Goal: Task Accomplishment & Management: Use online tool/utility

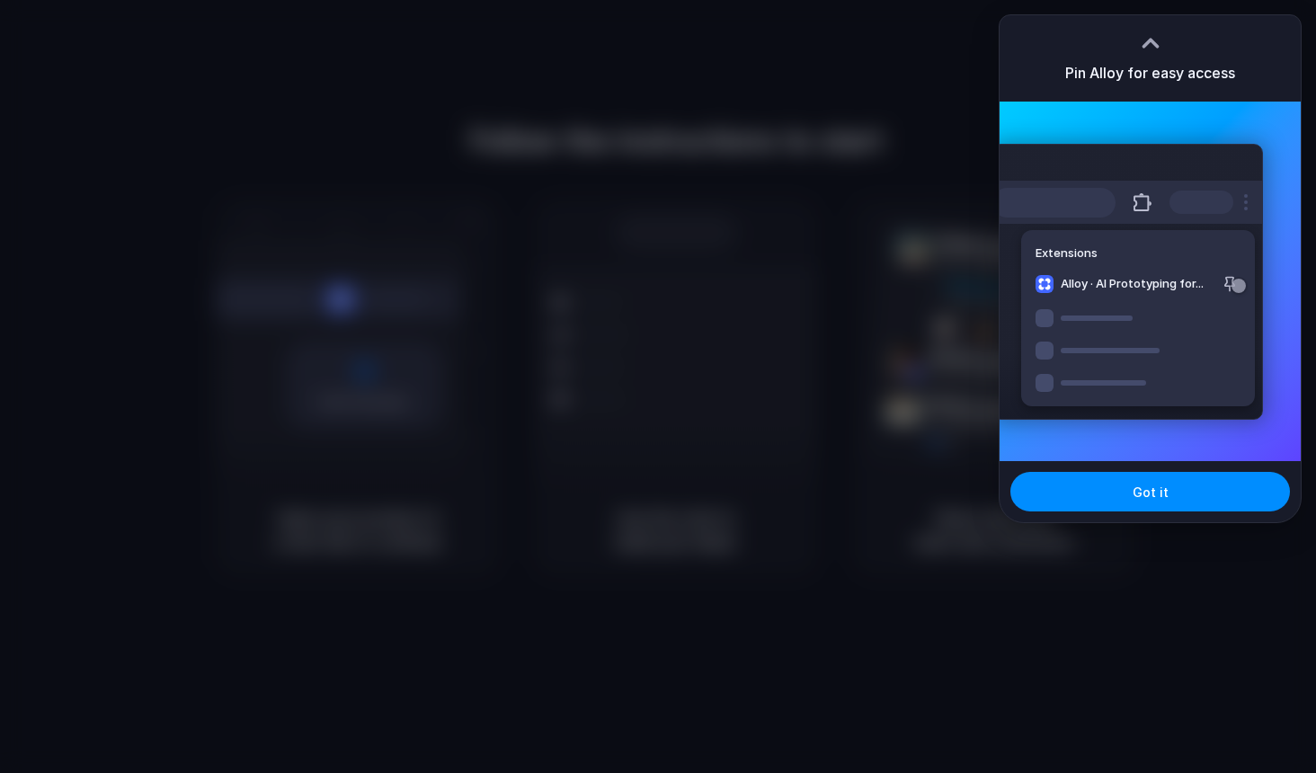
click at [535, 60] on div at bounding box center [658, 386] width 1316 height 773
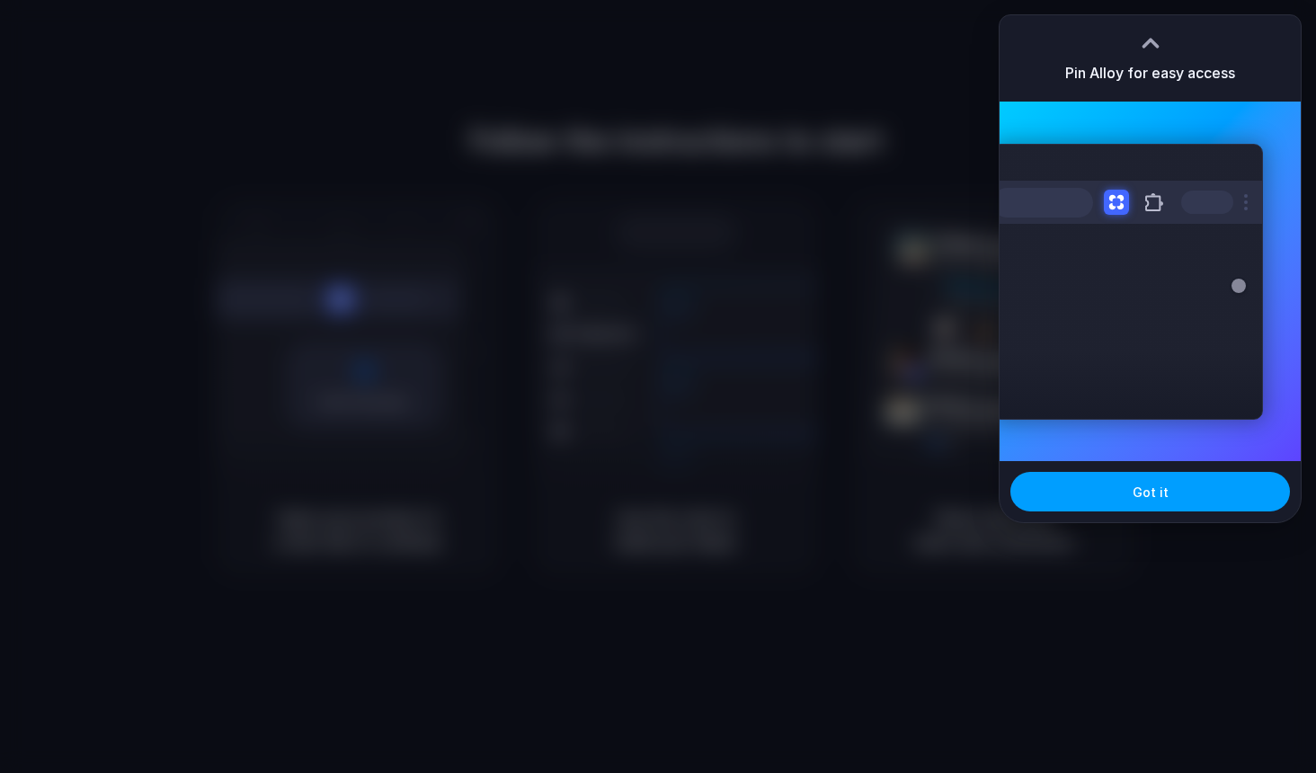
click at [1181, 483] on button "Got it" at bounding box center [1151, 492] width 280 height 40
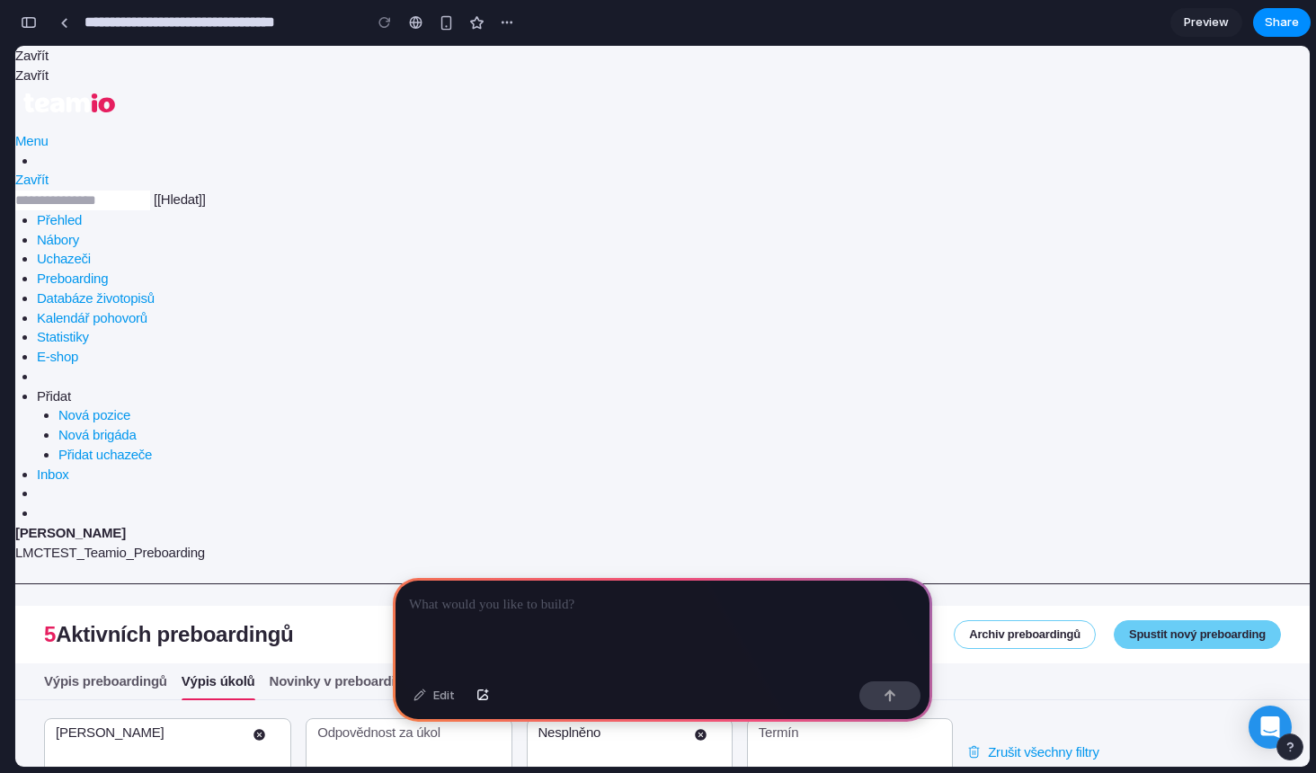
click at [530, 615] on div at bounding box center [662, 626] width 539 height 96
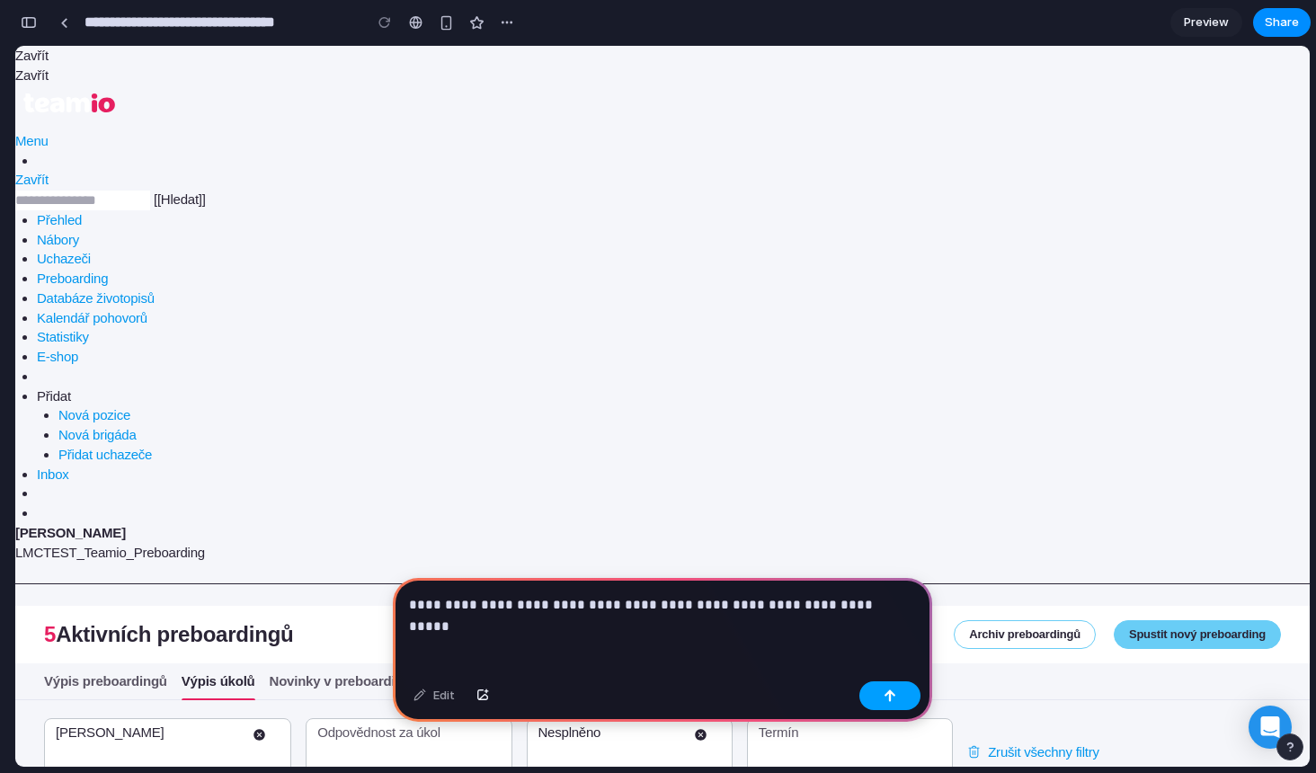
click at [893, 702] on button "button" at bounding box center [890, 696] width 61 height 29
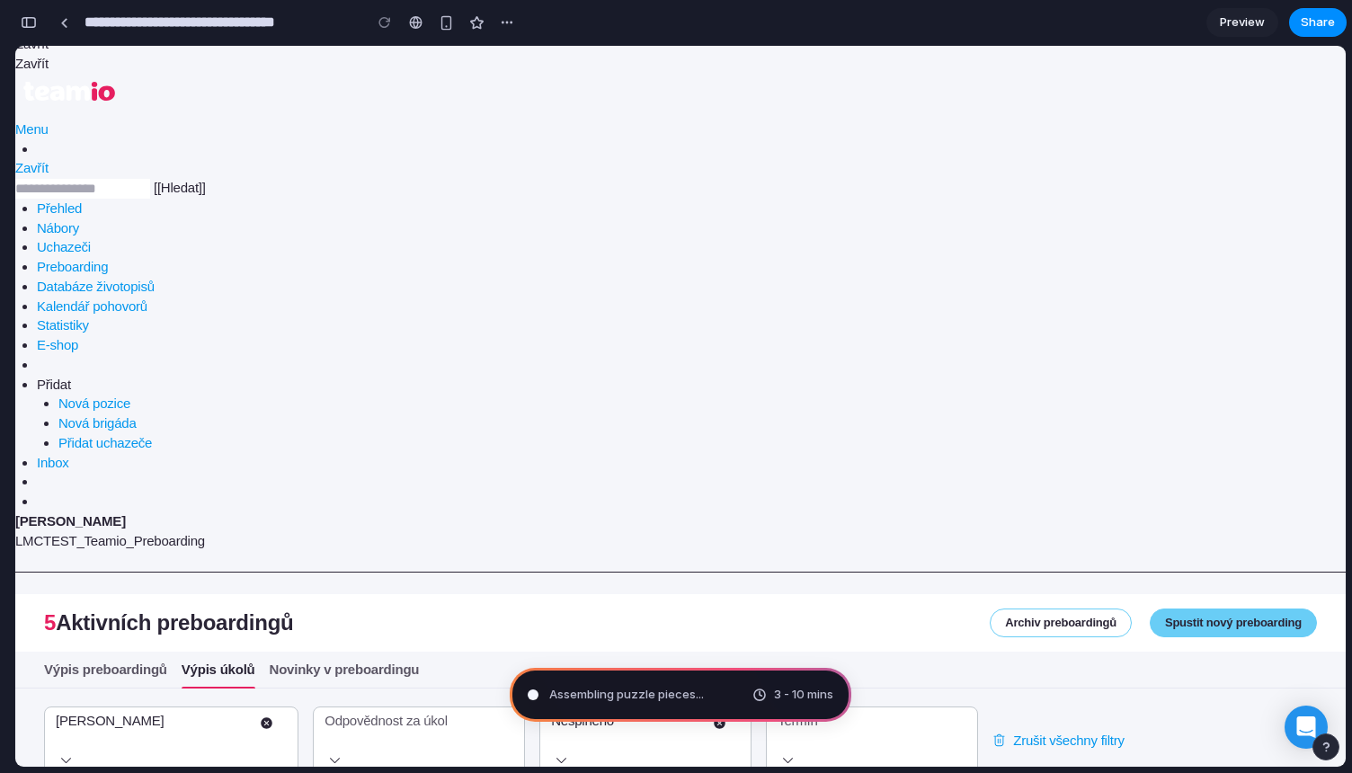
scroll to position [11, 0]
type input "**********"
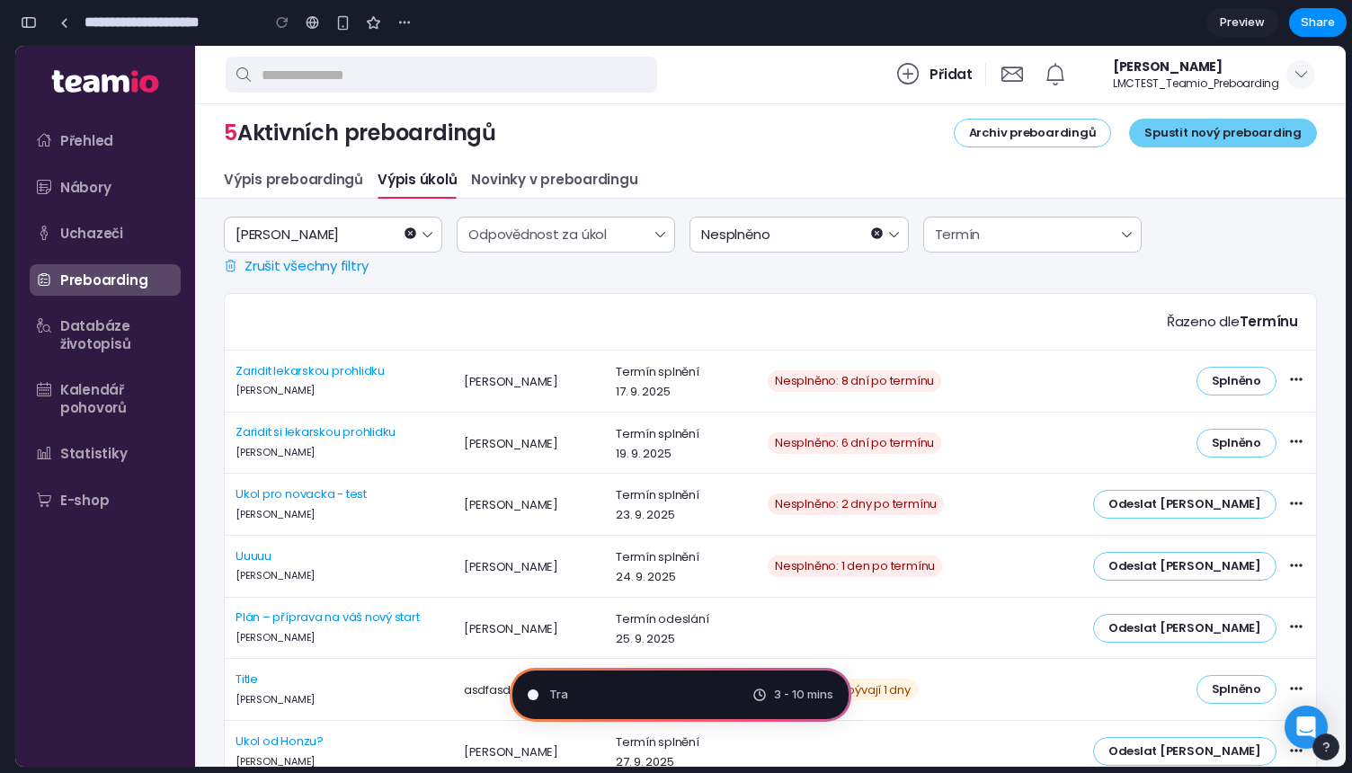
scroll to position [597, 0]
click at [627, 525] on div "Ukol pro novacka - test [PERSON_NAME] [PERSON_NAME] [PERSON_NAME] Termín splněn…" at bounding box center [770, 504] width 1091 height 62
click at [559, 431] on div "Zaridit si lekarskou prohlidku [PERSON_NAME] [PERSON_NAME] [PERSON_NAME] Termín…" at bounding box center [770, 443] width 1091 height 62
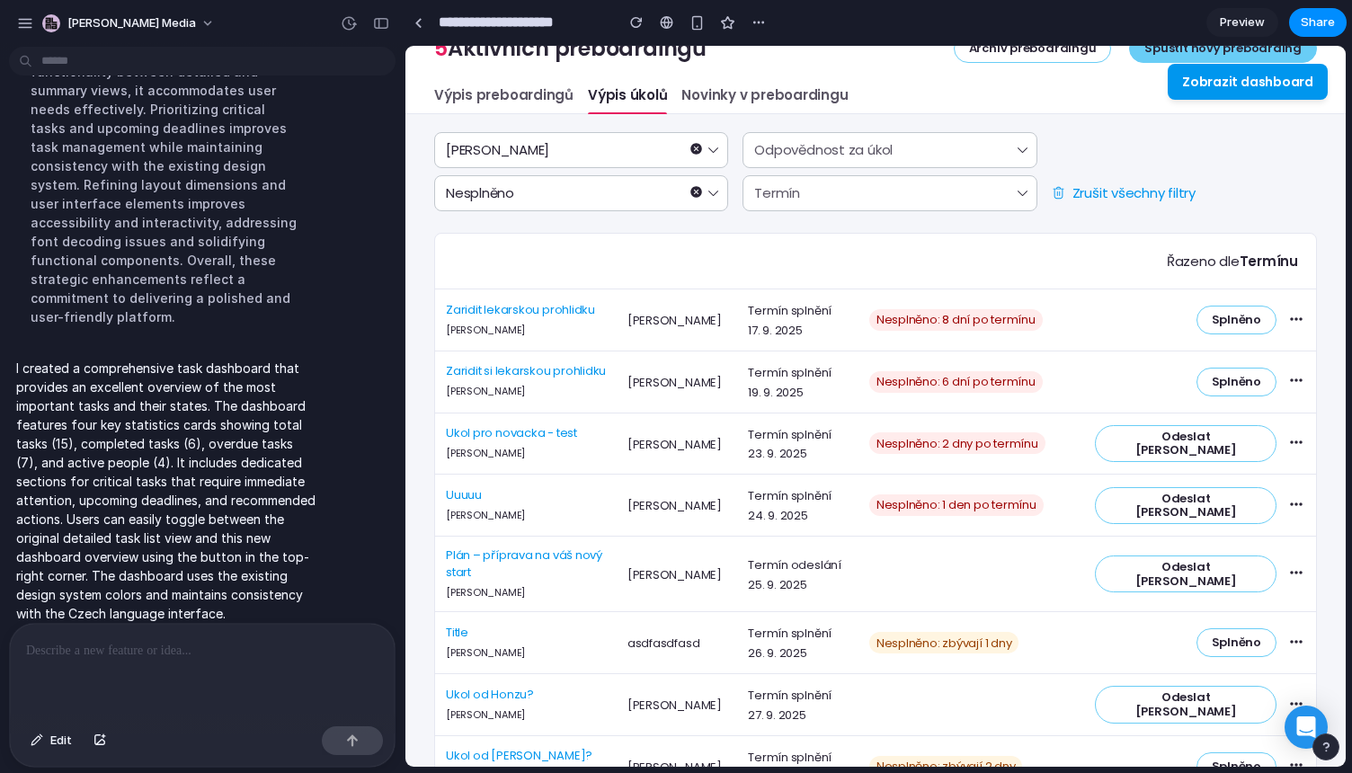
scroll to position [0, 0]
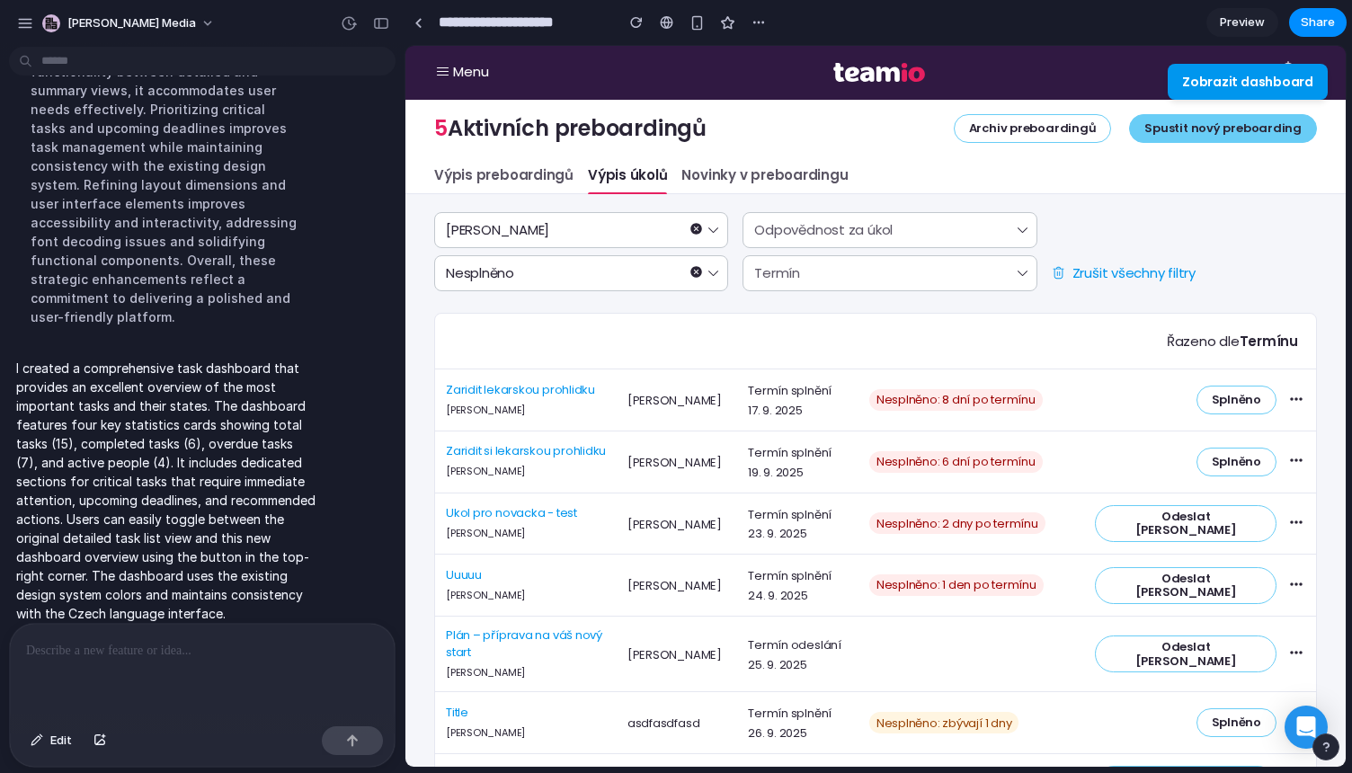
click at [1243, 84] on button "Zobrazit dashboard" at bounding box center [1248, 82] width 160 height 36
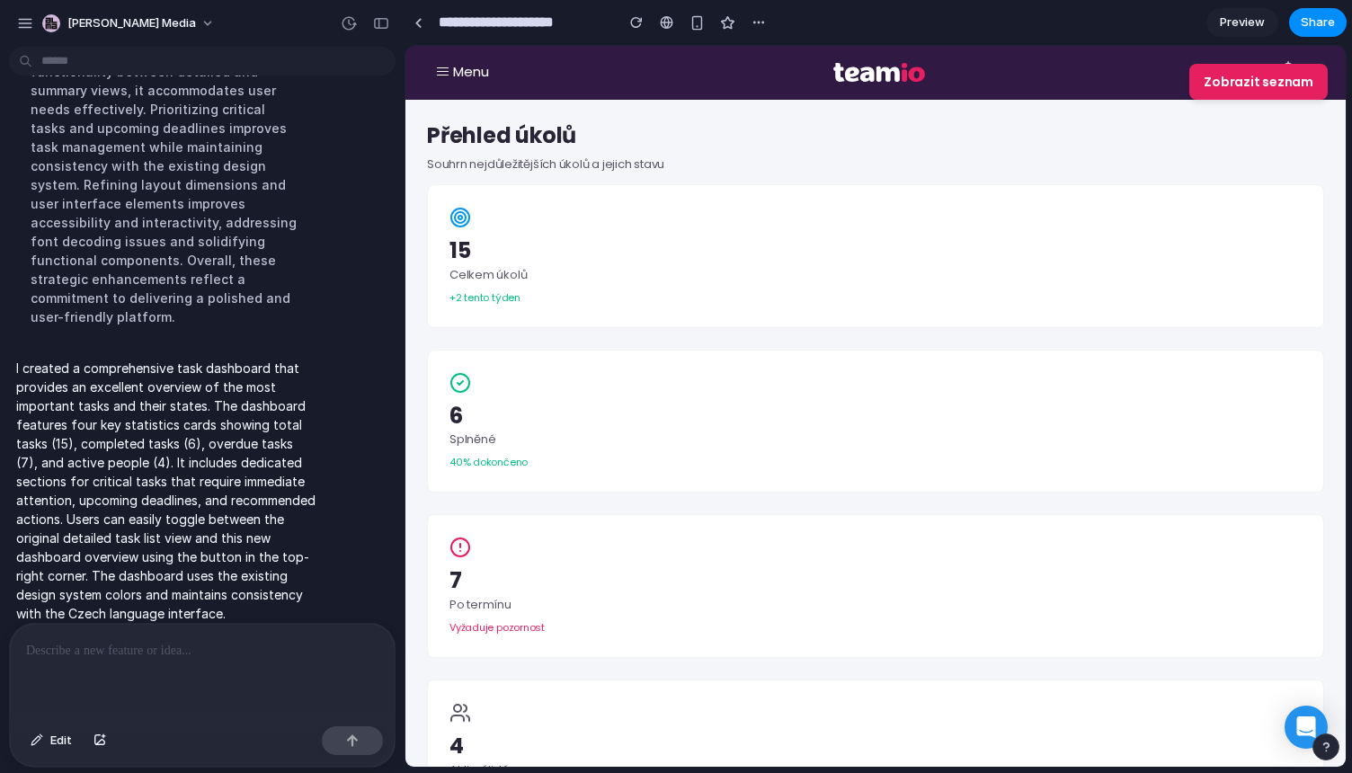
click at [471, 249] on div "15" at bounding box center [876, 251] width 852 height 31
click at [456, 225] on circle at bounding box center [460, 218] width 18 height 18
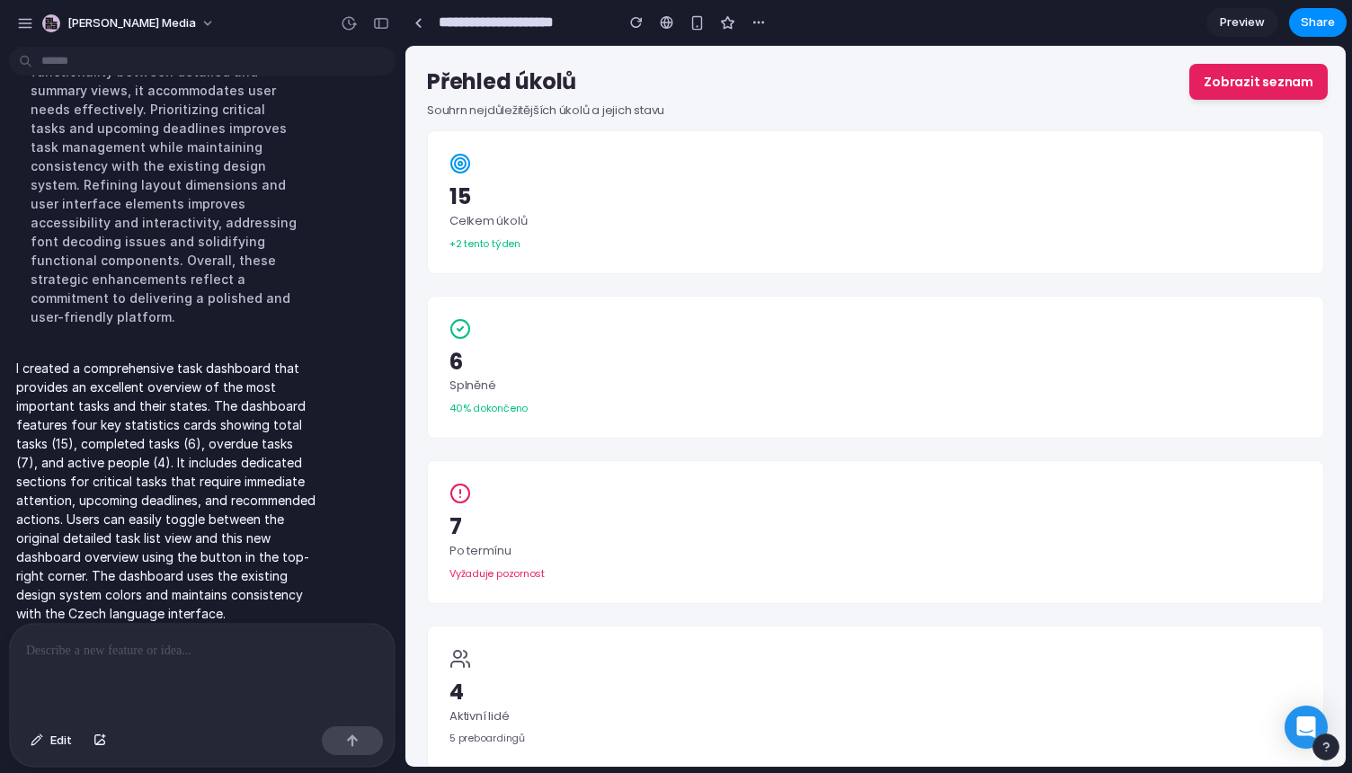
scroll to position [95, 0]
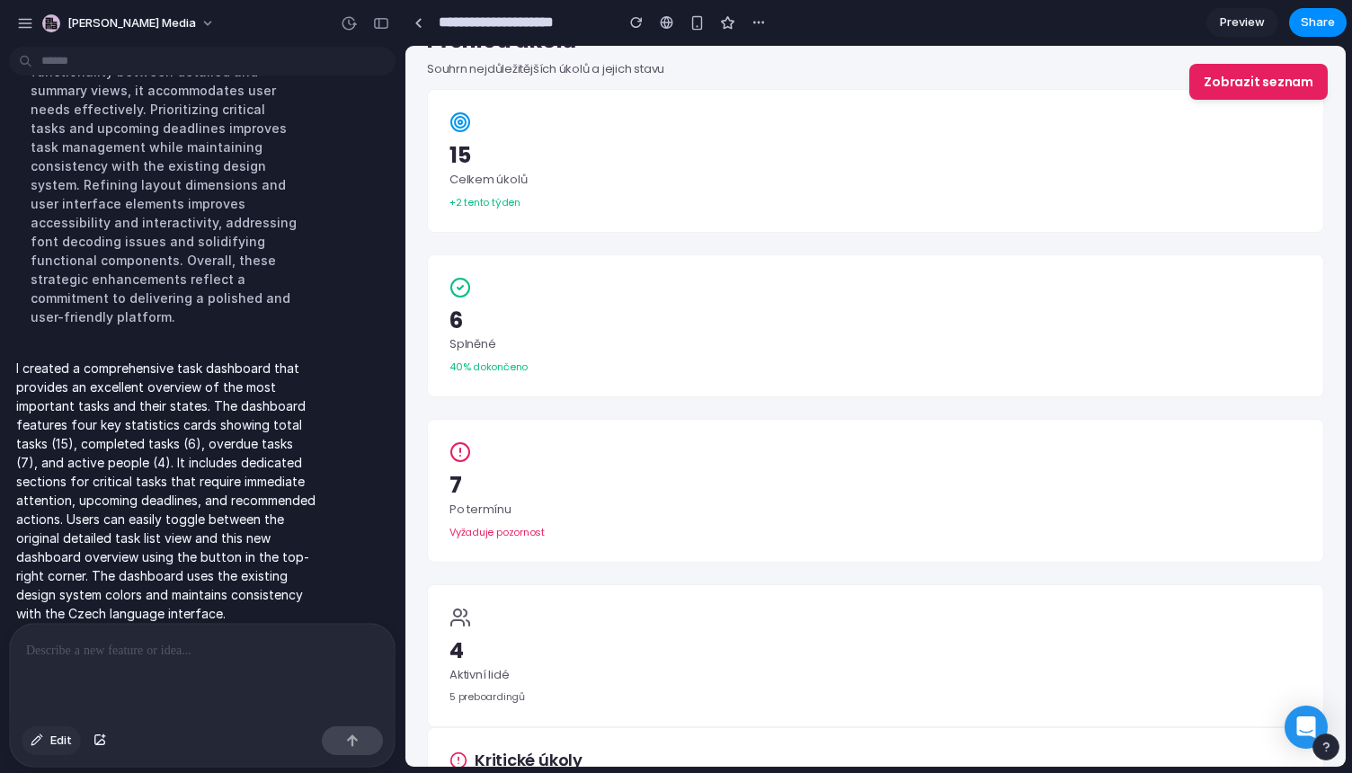
click at [58, 744] on span "Edit" at bounding box center [61, 741] width 22 height 18
click at [466, 459] on div at bounding box center [876, 407] width 940 height 720
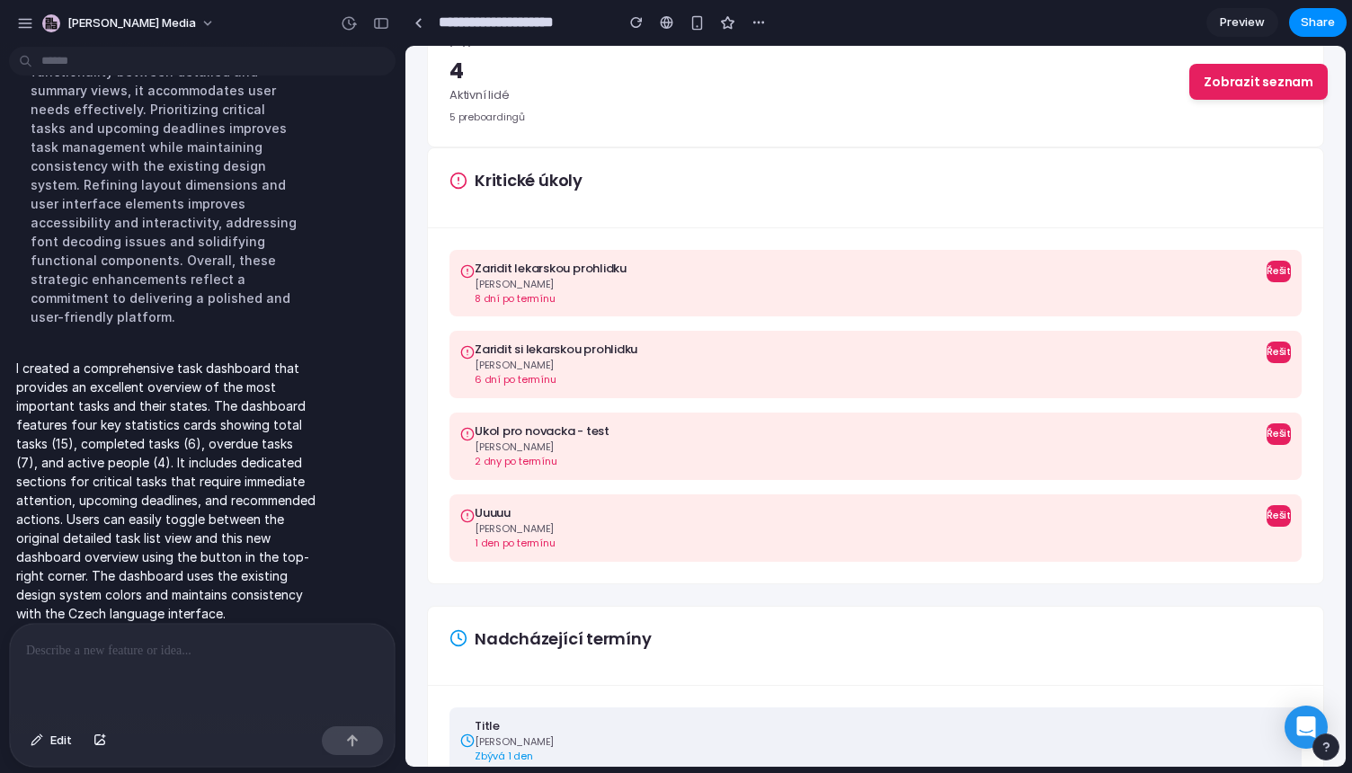
scroll to position [673, 0]
click at [134, 21] on button "[PERSON_NAME] Media" at bounding box center [129, 23] width 189 height 29
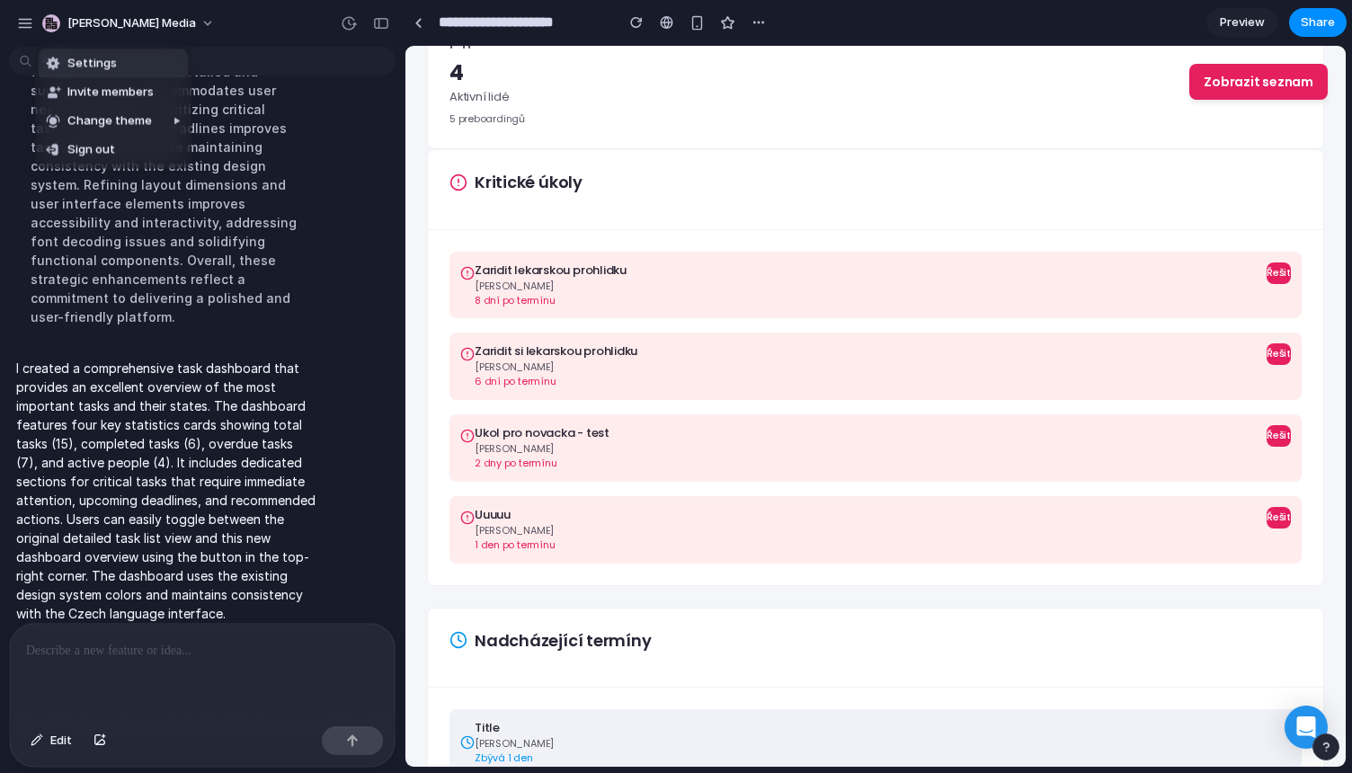
click at [208, 27] on div "Settings Invite members Change theme Sign out" at bounding box center [676, 386] width 1352 height 773
click at [29, 25] on div "button" at bounding box center [25, 23] width 16 height 16
click at [766, 21] on button "button" at bounding box center [758, 22] width 27 height 27
click at [901, 22] on div "Duplicate Delete" at bounding box center [676, 386] width 1352 height 773
click at [23, 18] on div "button" at bounding box center [25, 23] width 16 height 16
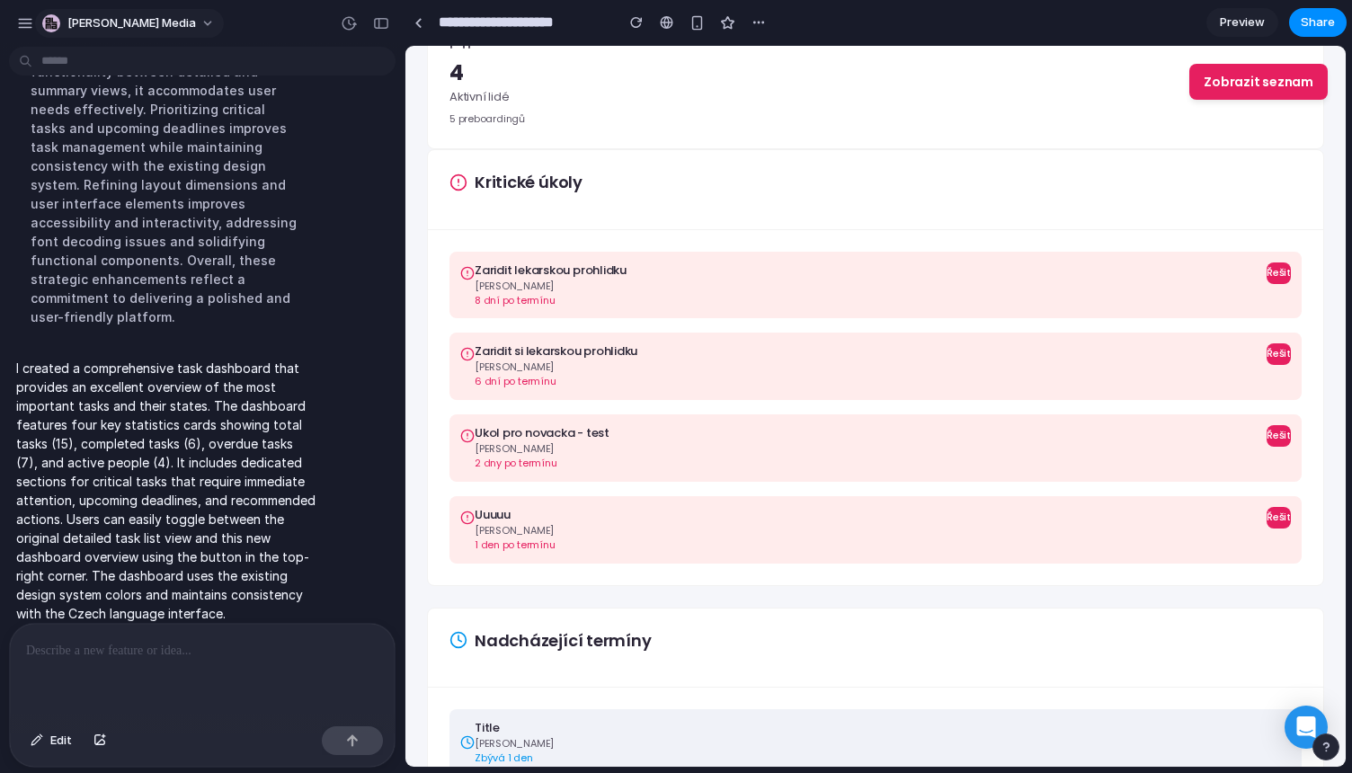
click at [133, 22] on button "[PERSON_NAME] Media" at bounding box center [129, 23] width 189 height 29
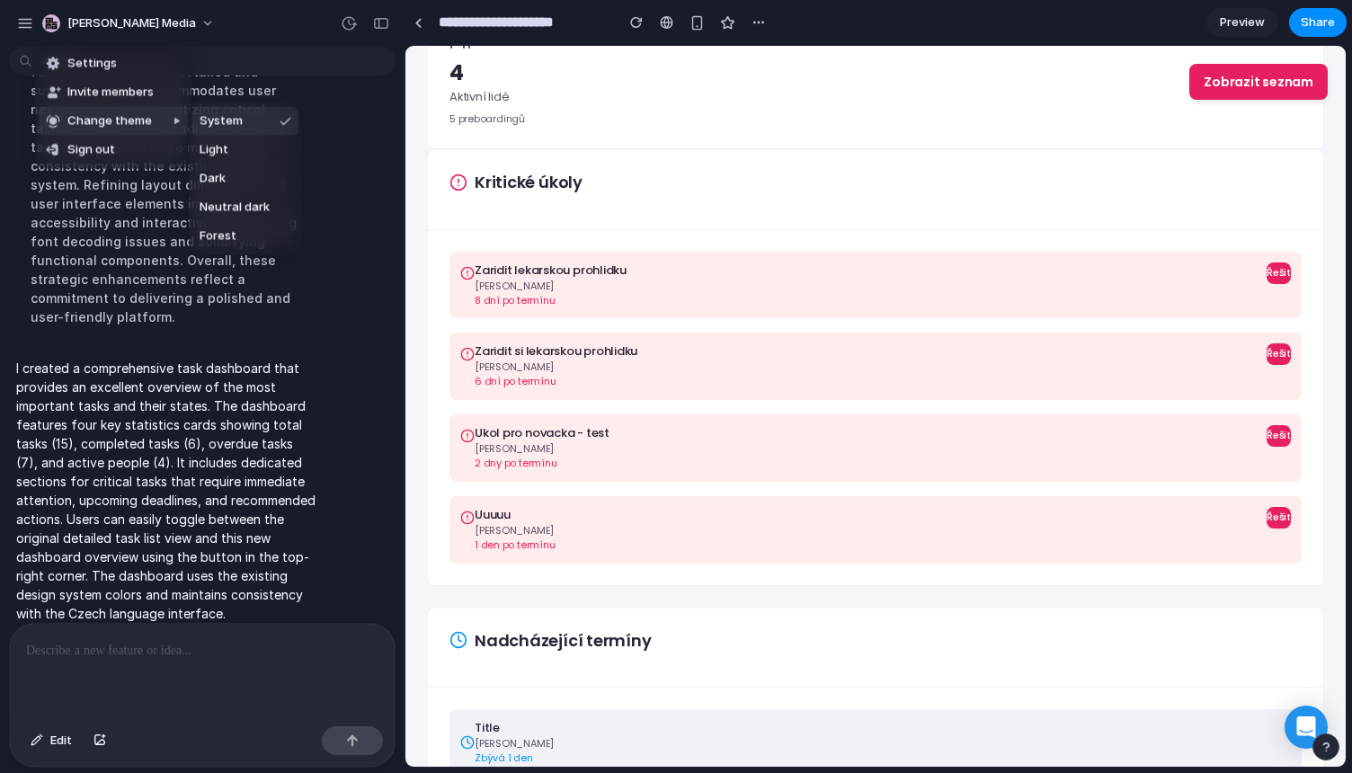
click at [218, 26] on div "Settings Invite members Change theme Sign out" at bounding box center [676, 386] width 1352 height 773
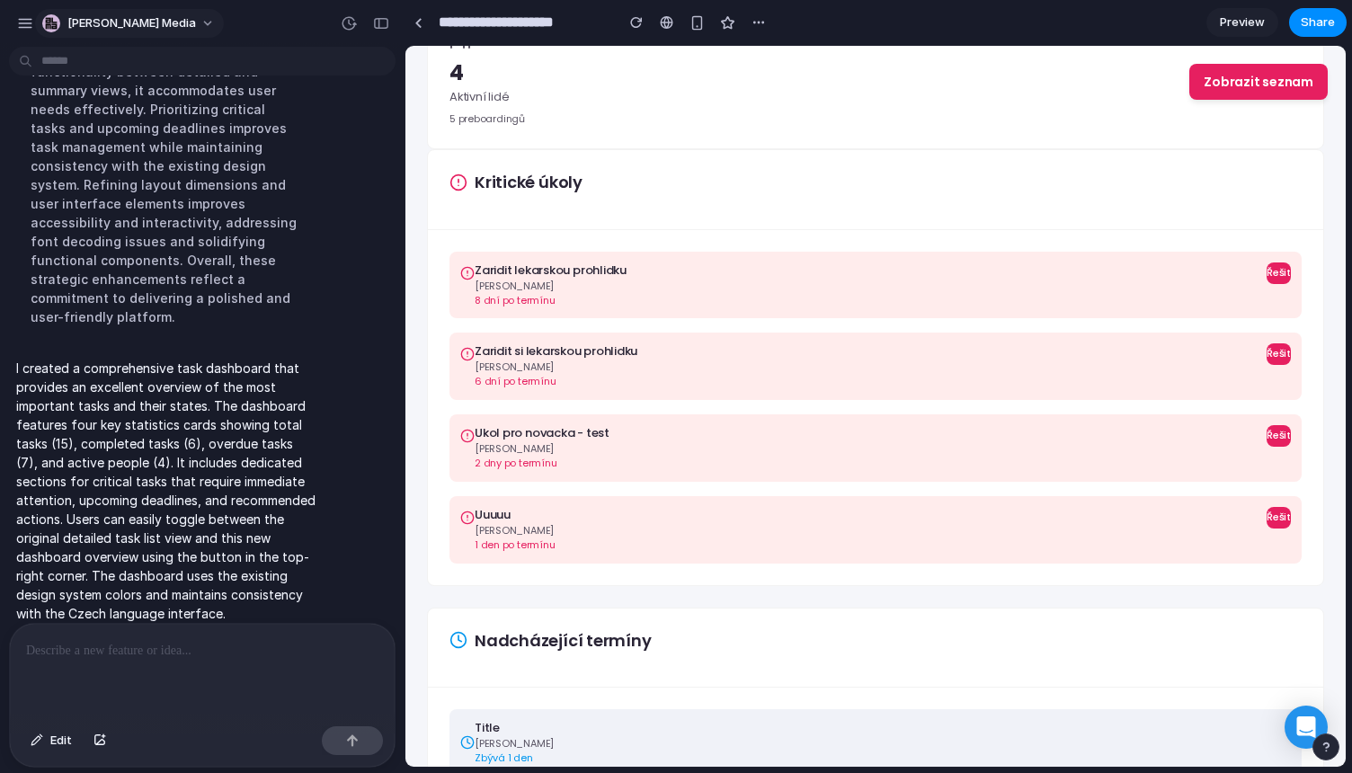
click at [75, 22] on span "[PERSON_NAME] Media" at bounding box center [131, 23] width 129 height 18
click at [20, 22] on div "Settings Invite members Change theme Sign out" at bounding box center [676, 386] width 1352 height 773
click at [20, 22] on div "button" at bounding box center [25, 23] width 16 height 16
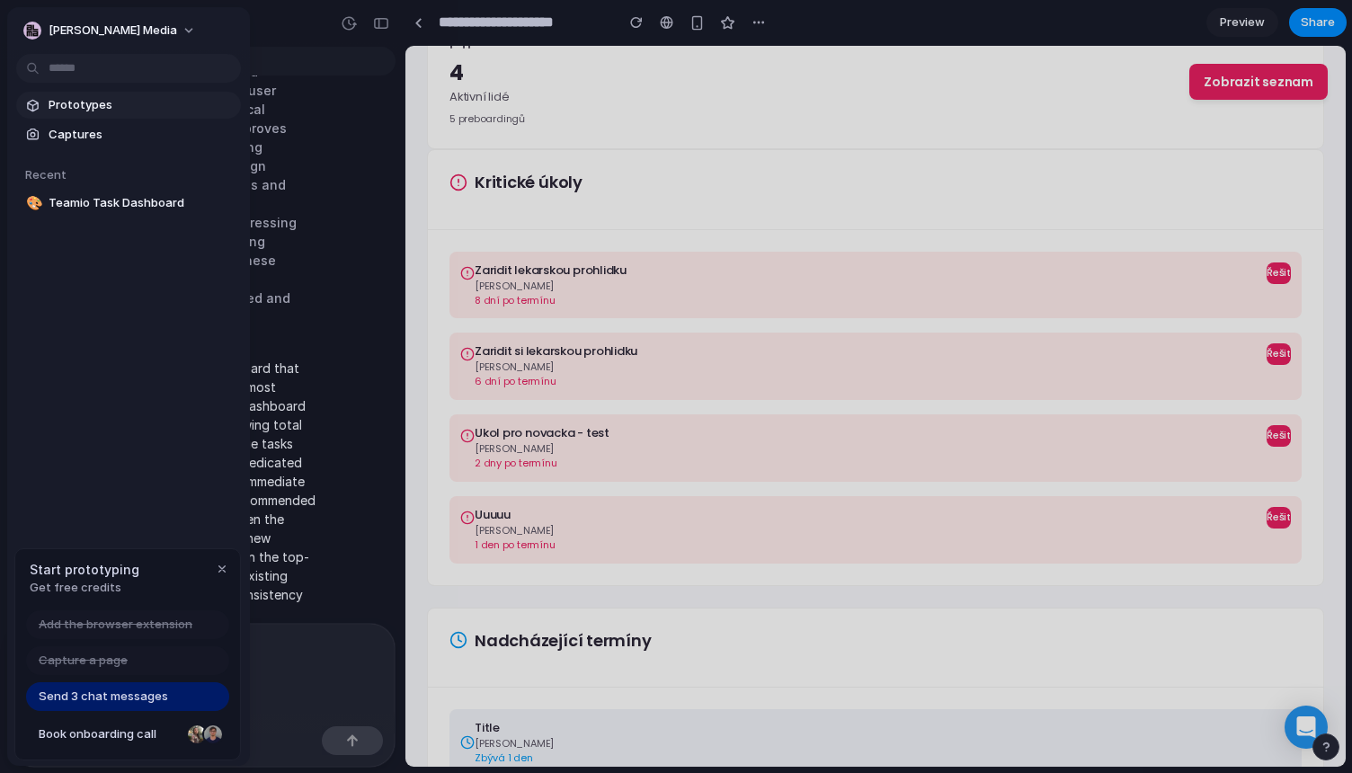
click at [87, 110] on span "Prototypes" at bounding box center [141, 105] width 185 height 18
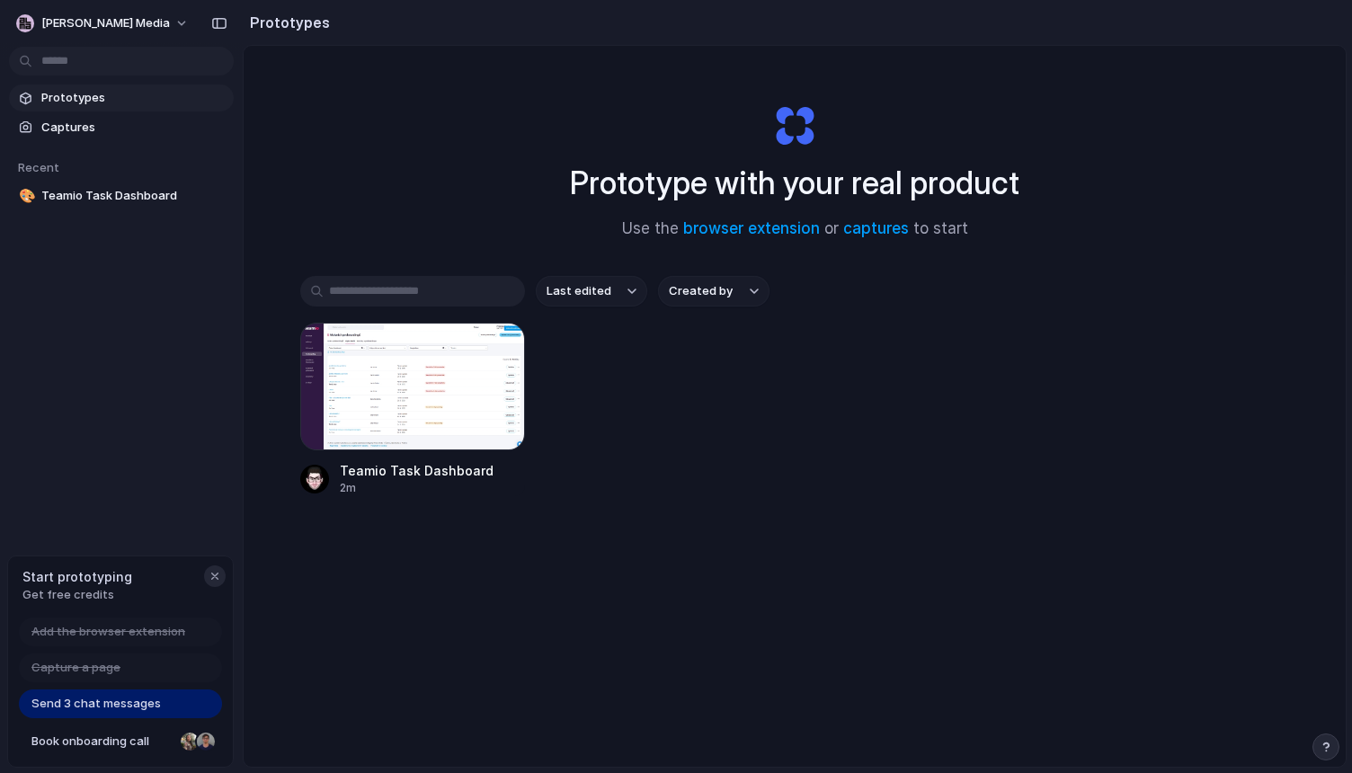
click at [218, 581] on div "button" at bounding box center [215, 576] width 14 height 14
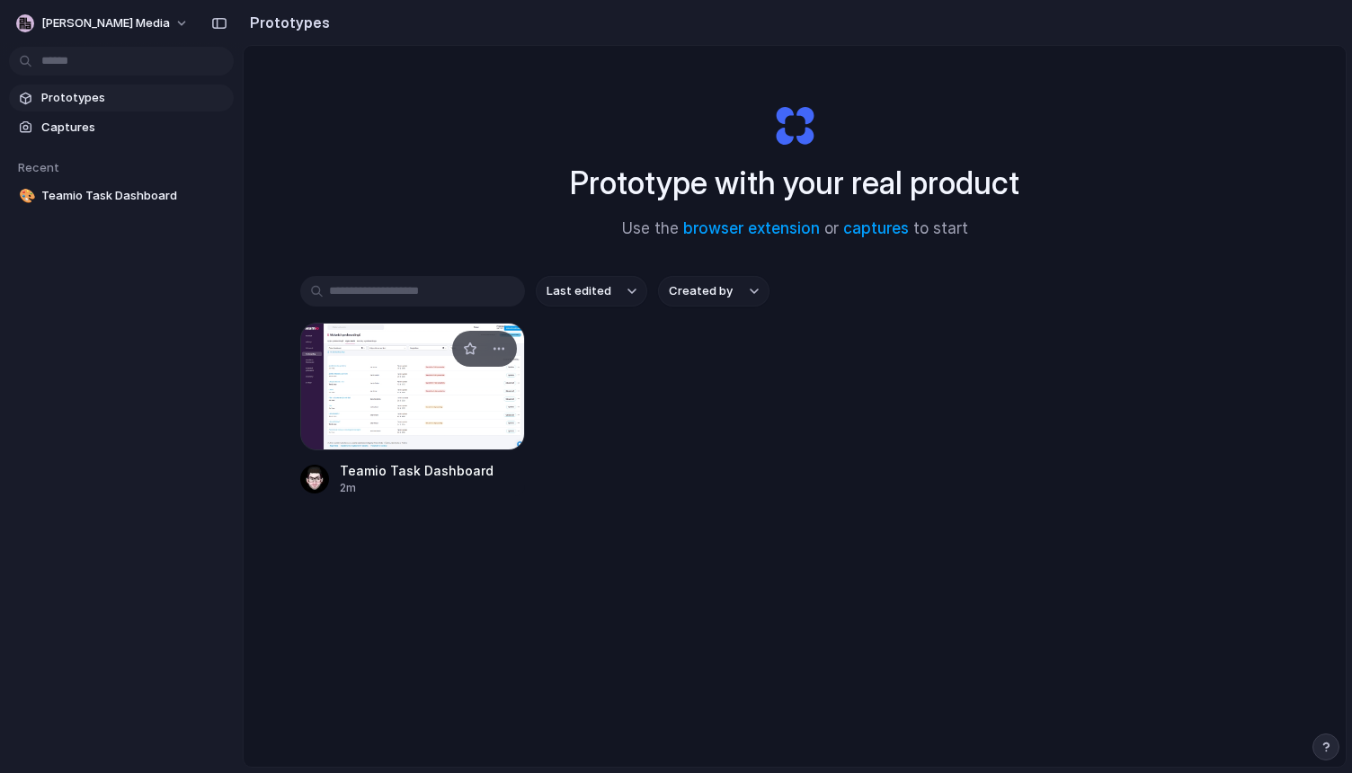
click at [391, 395] on div at bounding box center [412, 387] width 225 height 128
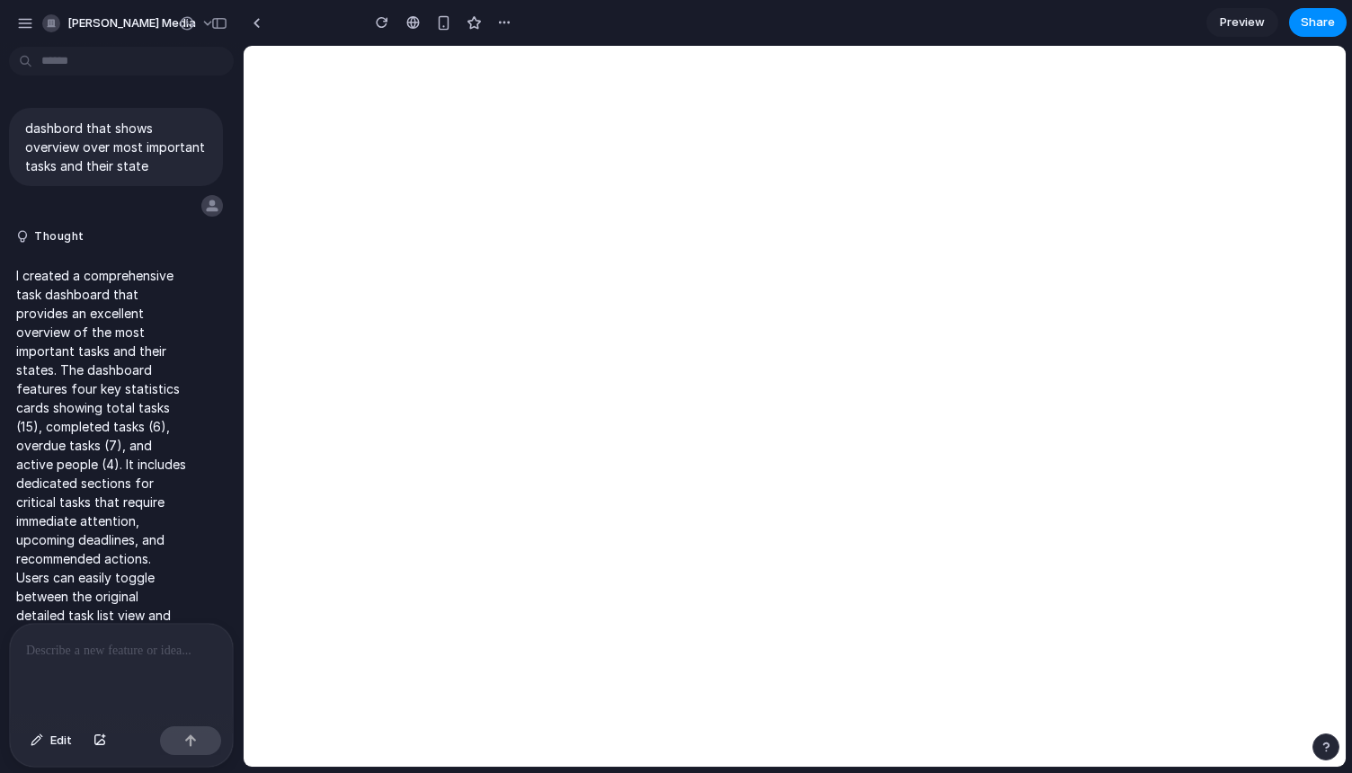
type input "**********"
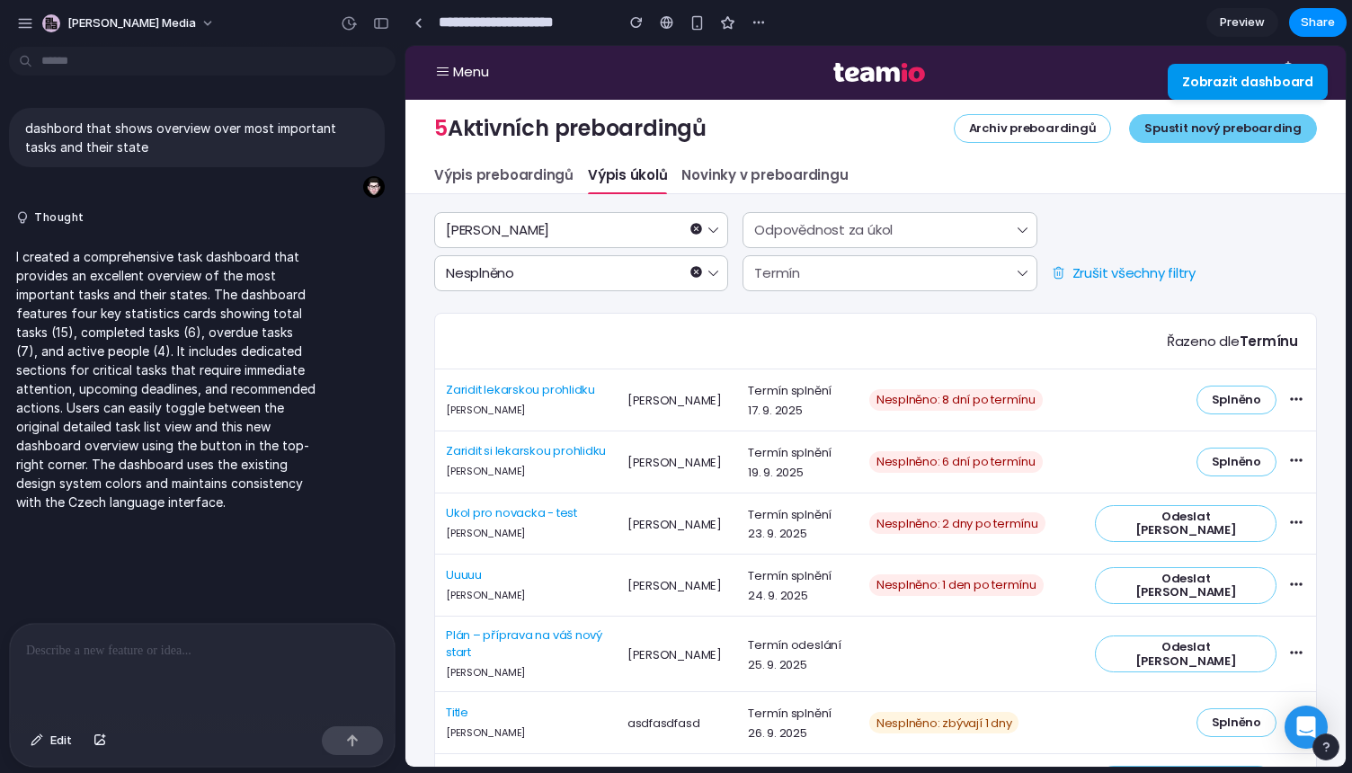
click at [1250, 87] on button "Zobrazit dashboard" at bounding box center [1248, 82] width 160 height 36
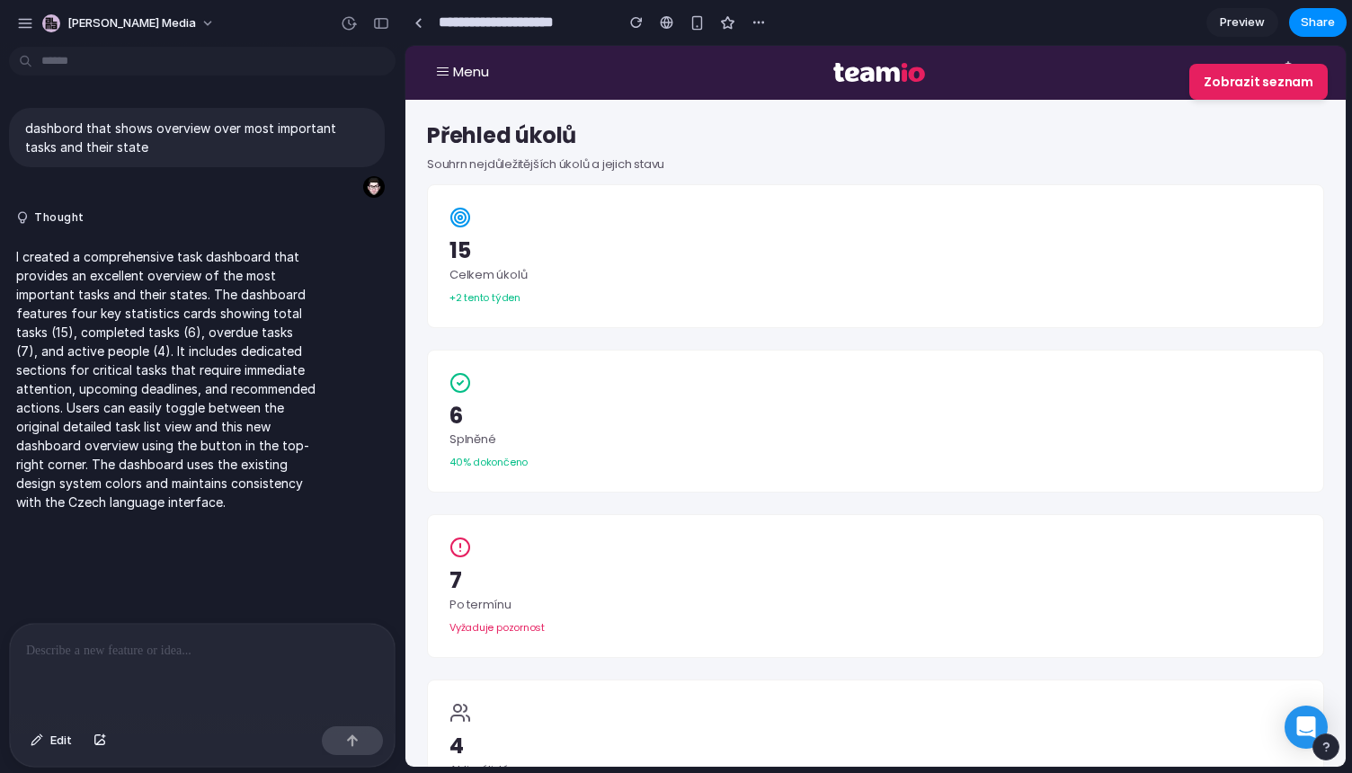
click at [1247, 91] on button "Zobrazit seznam" at bounding box center [1258, 82] width 138 height 36
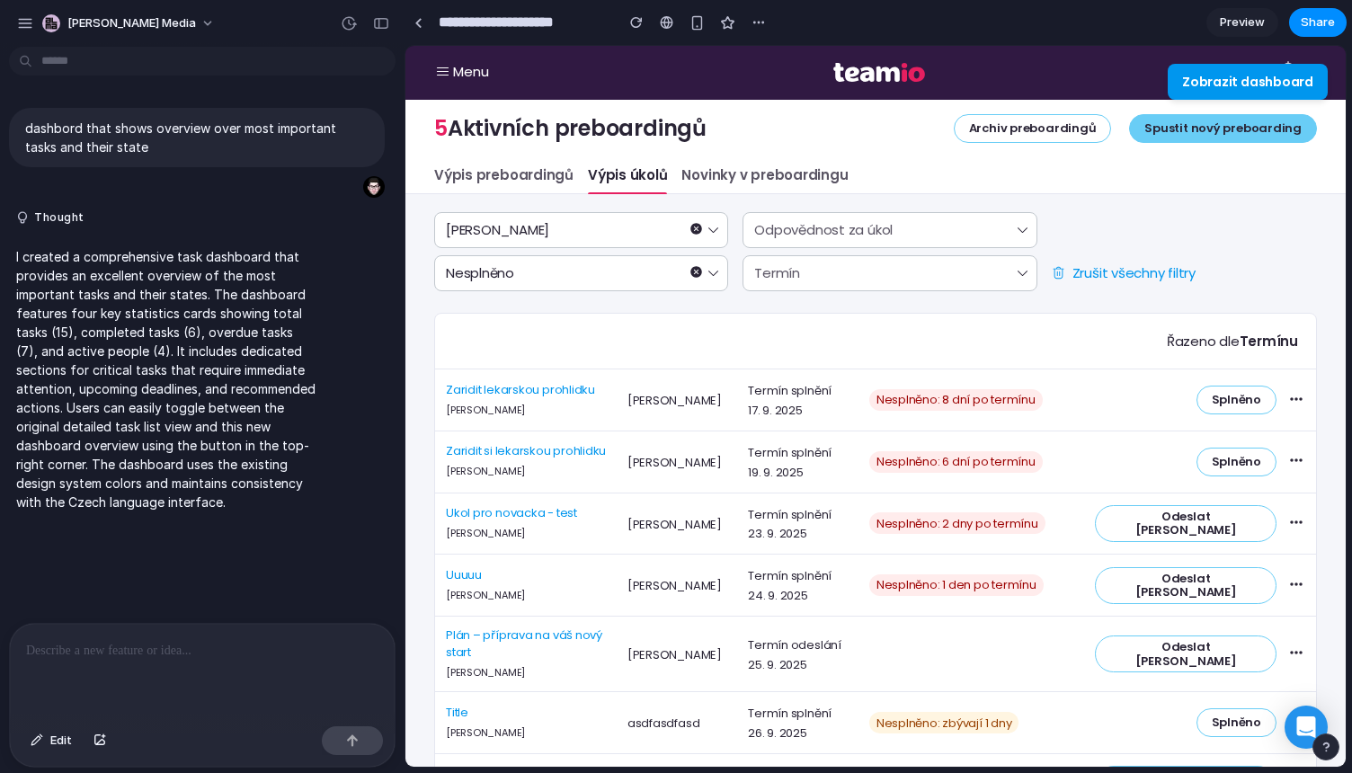
click at [1253, 90] on button "Zobrazit dashboard" at bounding box center [1248, 82] width 160 height 36
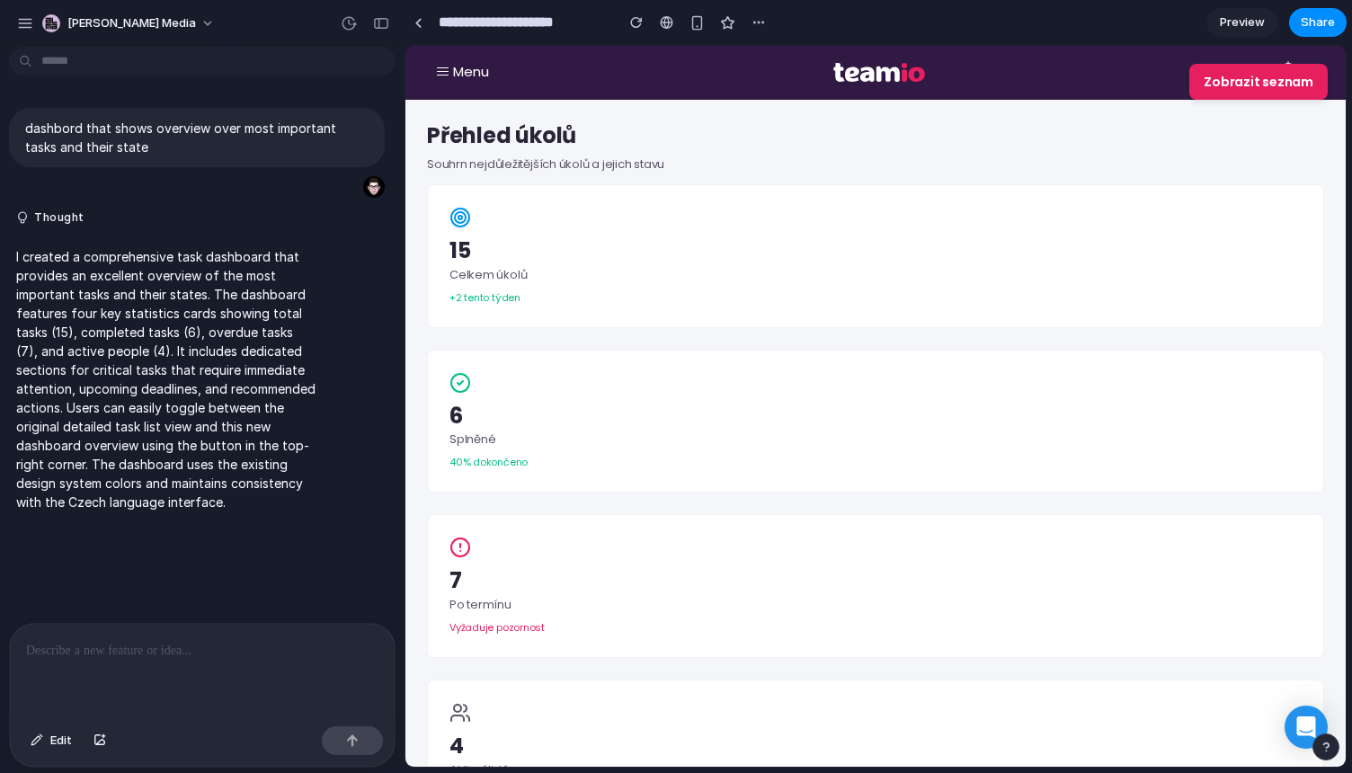
click at [1253, 90] on button "Zobrazit seznam" at bounding box center [1258, 82] width 138 height 36
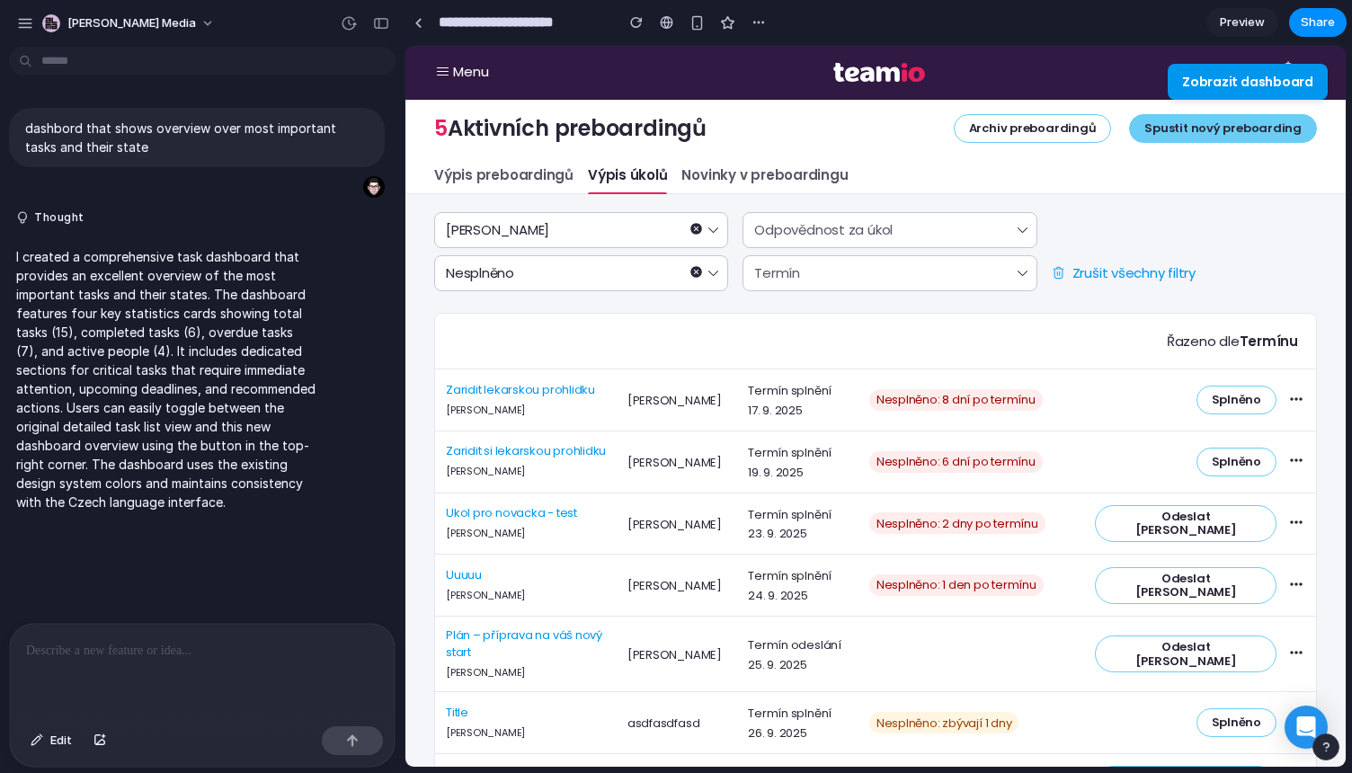
click at [1230, 88] on button "Zobrazit dashboard" at bounding box center [1248, 82] width 160 height 36
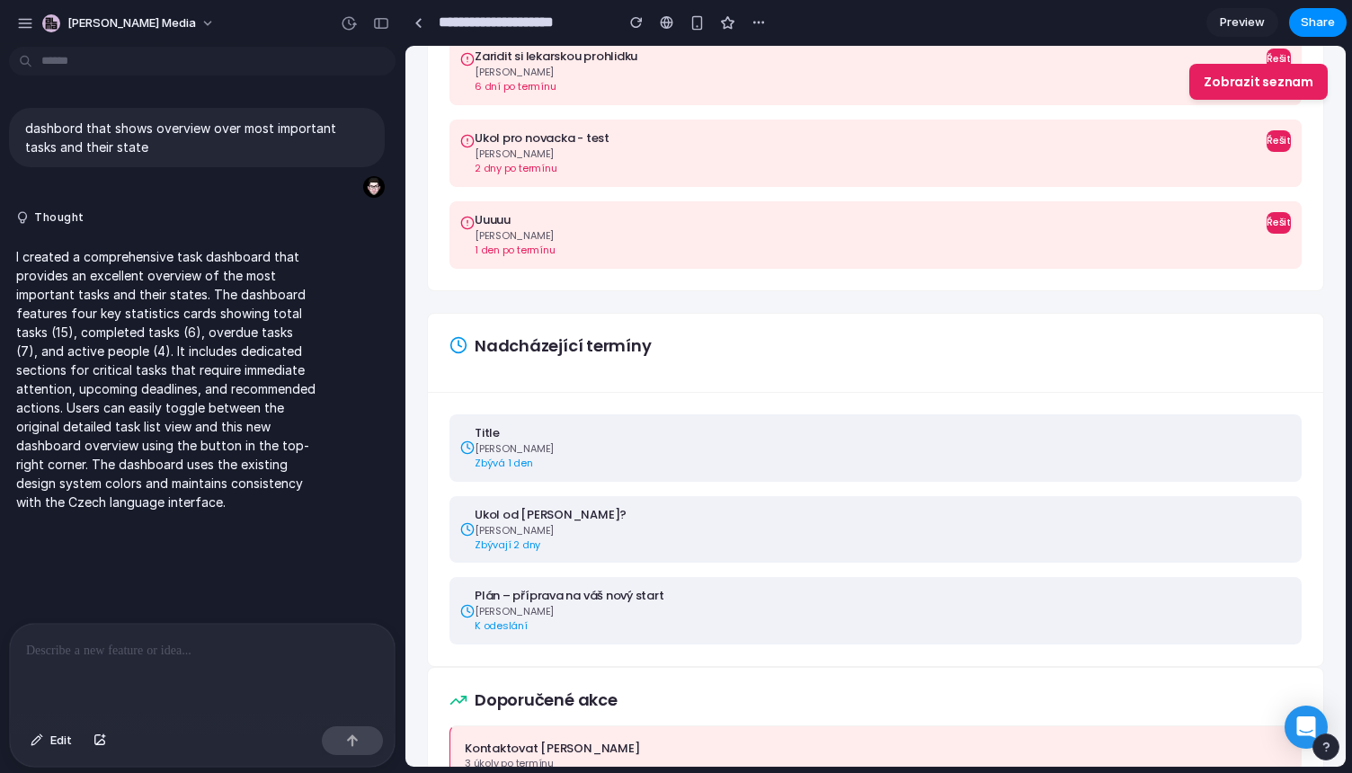
scroll to position [972, 0]
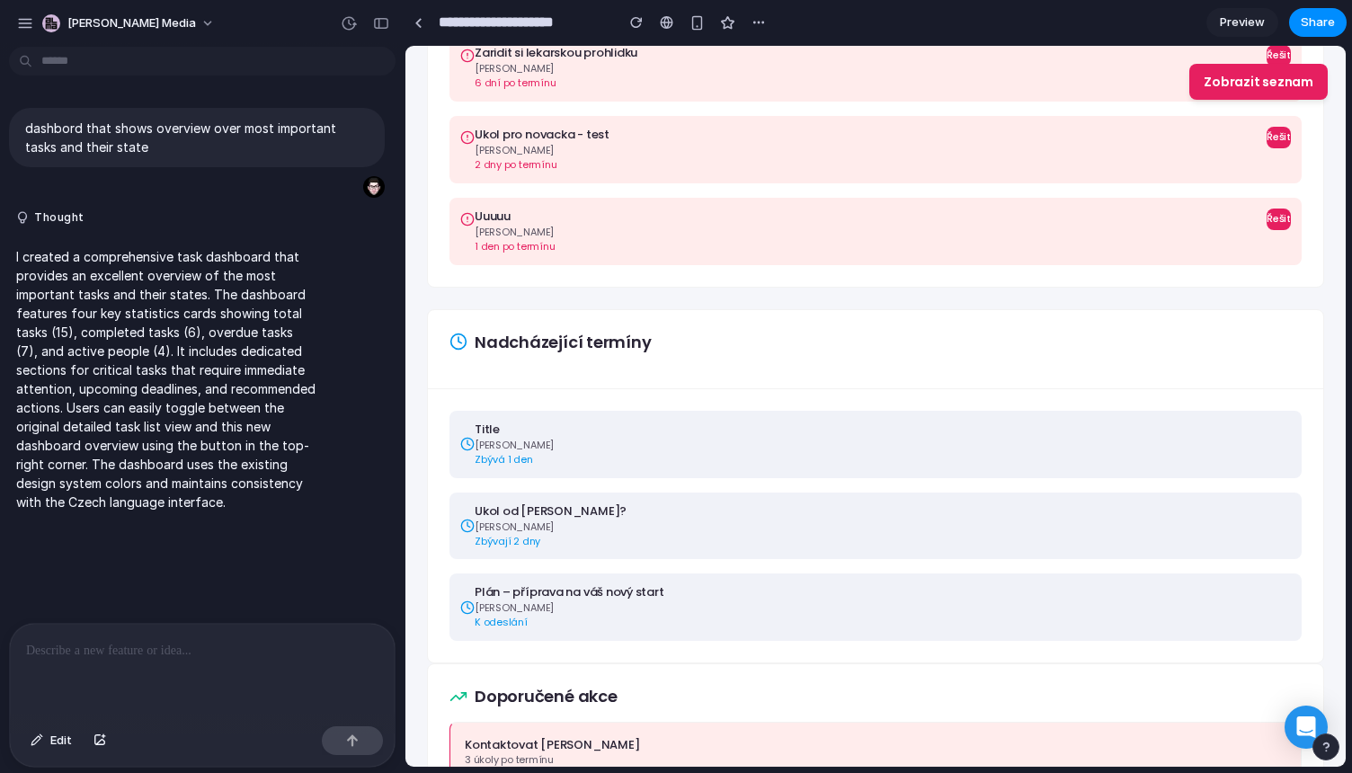
click at [512, 515] on div "Ukol od [PERSON_NAME]?" at bounding box center [883, 511] width 816 height 17
click at [469, 528] on icon at bounding box center [467, 526] width 14 height 14
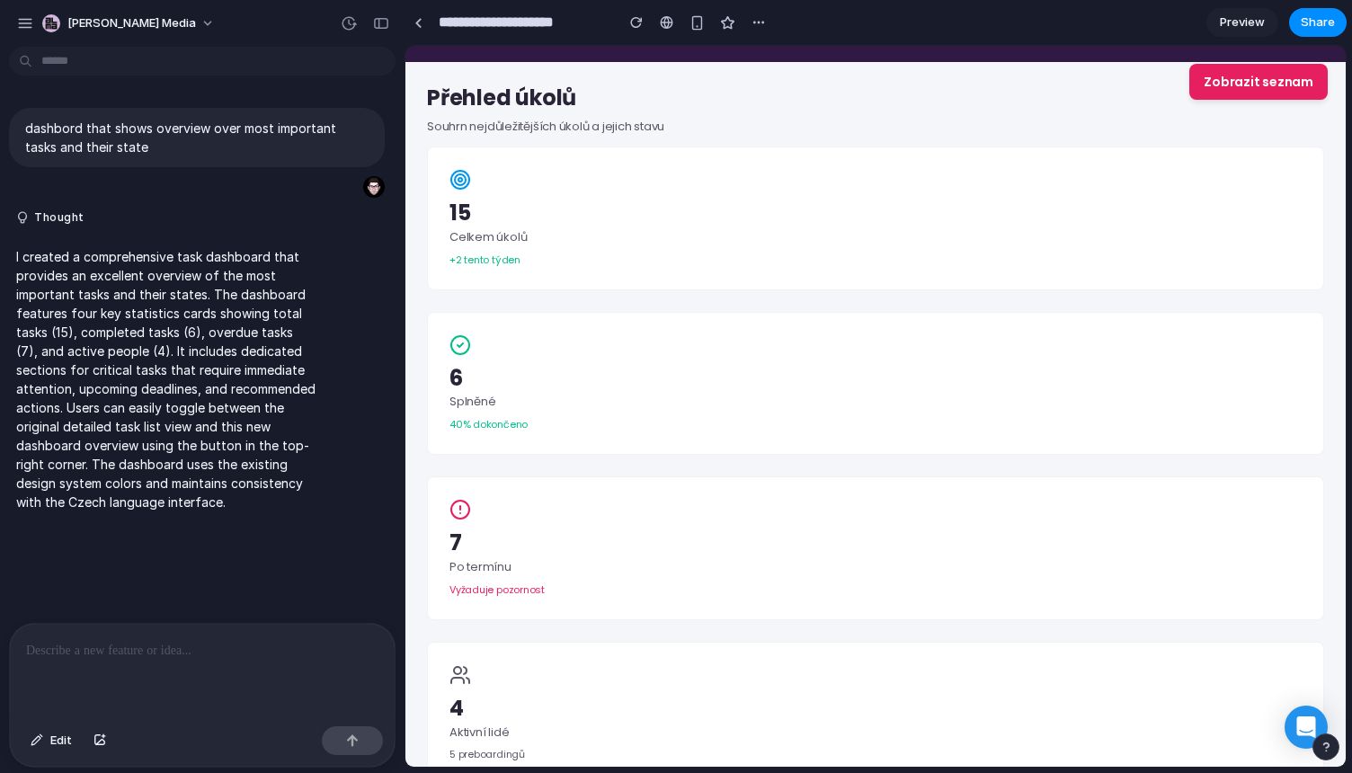
scroll to position [0, 0]
